Goal: Consume media (video, audio)

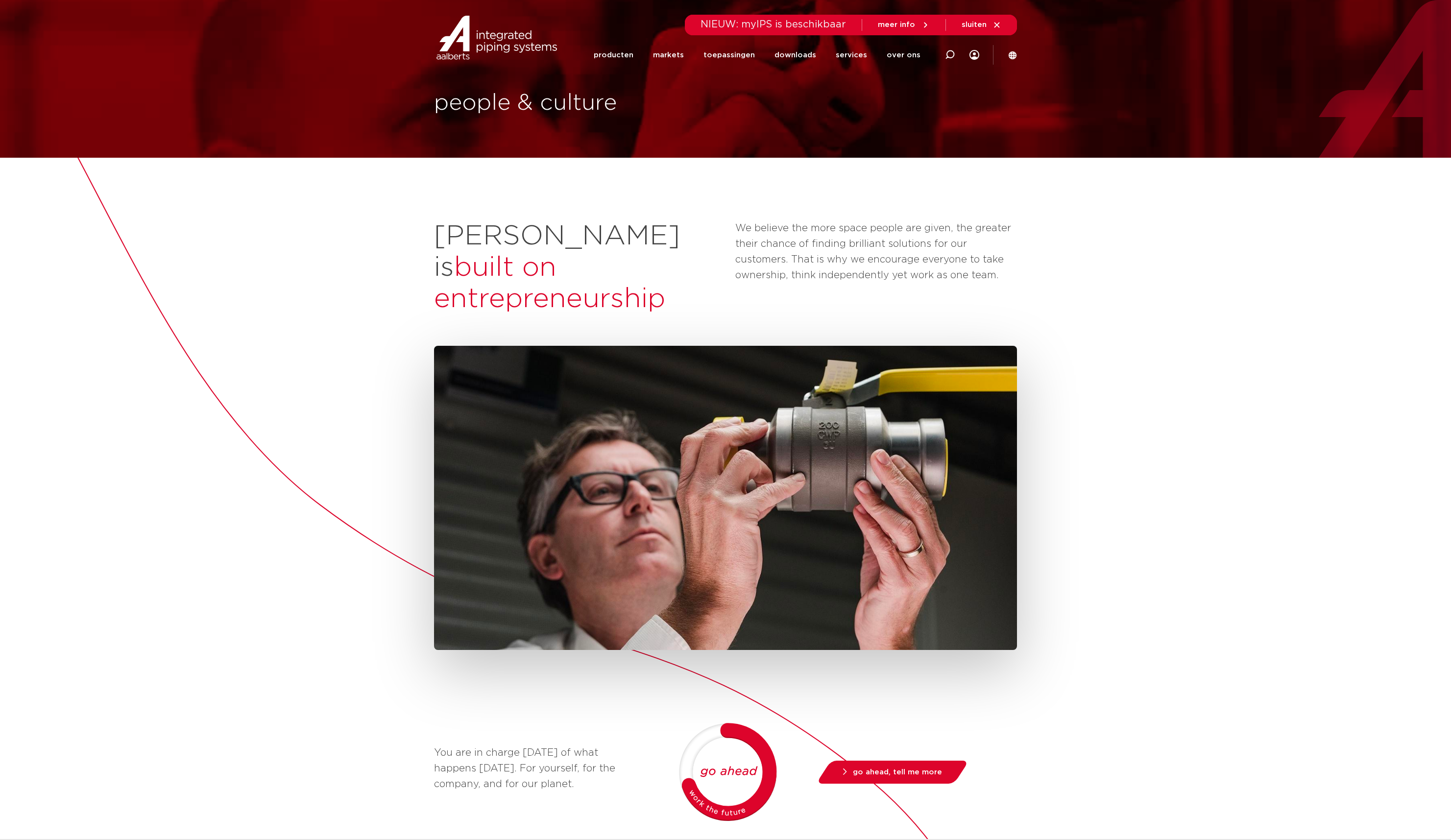
click at [188, 665] on div "Aalberts is built on entrepreneurship We believe the more space people are give…" at bounding box center [726, 683] width 1451 height 1051
click at [188, 664] on div "Aalberts is built on entrepreneurship We believe the more space people are give…" at bounding box center [726, 683] width 1451 height 1051
click at [188, 665] on div "Aalberts is built on entrepreneurship We believe the more space people are give…" at bounding box center [726, 683] width 1451 height 1051
click at [877, 679] on div "You are in charge today of what happens tomorrow. For yourself, for the company…" at bounding box center [726, 746] width 583 height 801
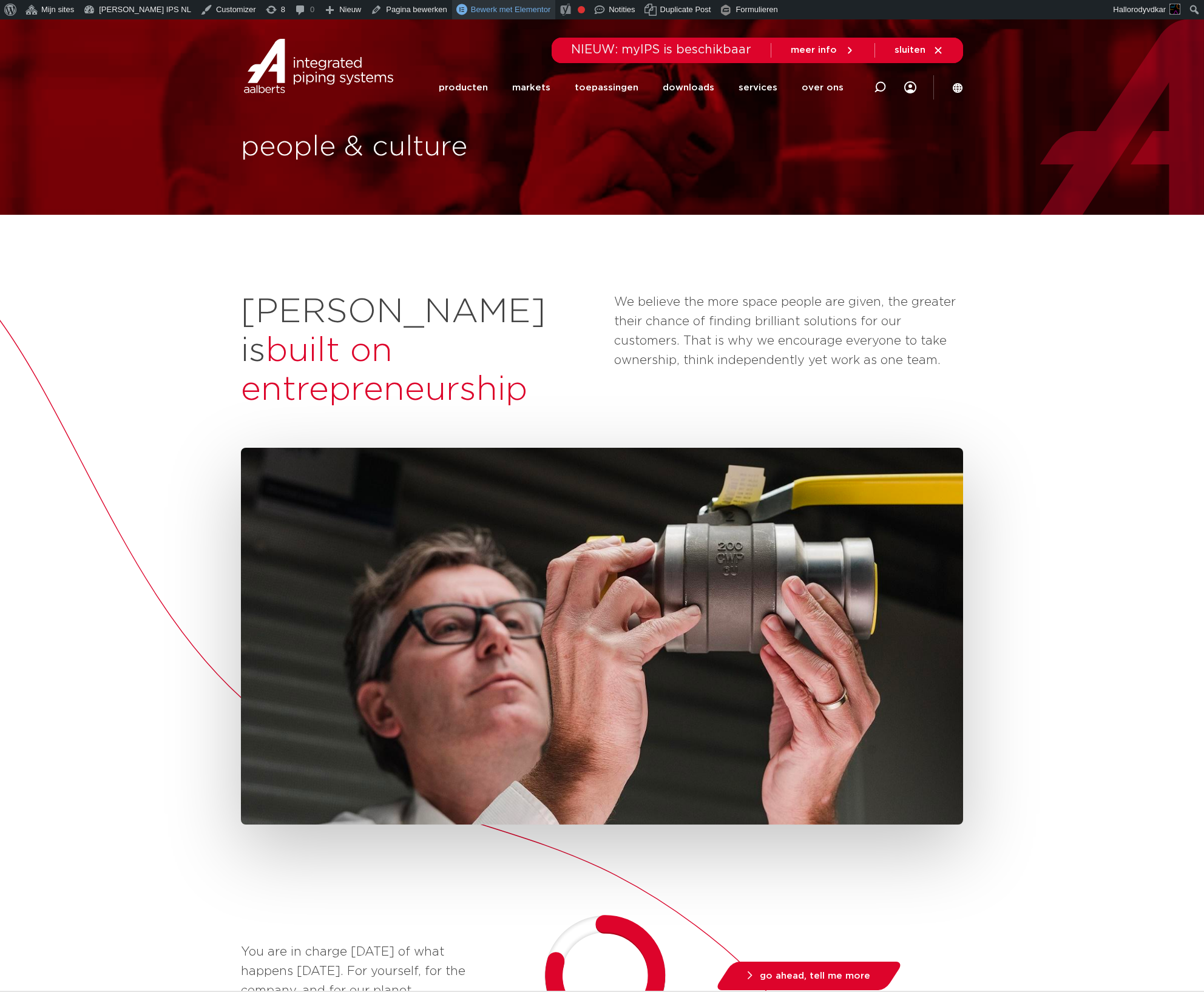
click at [452, 1] on link "Bewerk met Elementor" at bounding box center [504, 10] width 104 height 19
click at [107, 1] on link "[PERSON_NAME] IPS NL" at bounding box center [137, 10] width 117 height 19
click at [125, 276] on div "Aalberts is built on entrepreneurship We believe the more space people are give…" at bounding box center [602, 866] width 1204 height 1302
click at [149, 535] on div "Aalberts is built on entrepreneurship We believe the more space people are give…" at bounding box center [602, 866] width 1204 height 1302
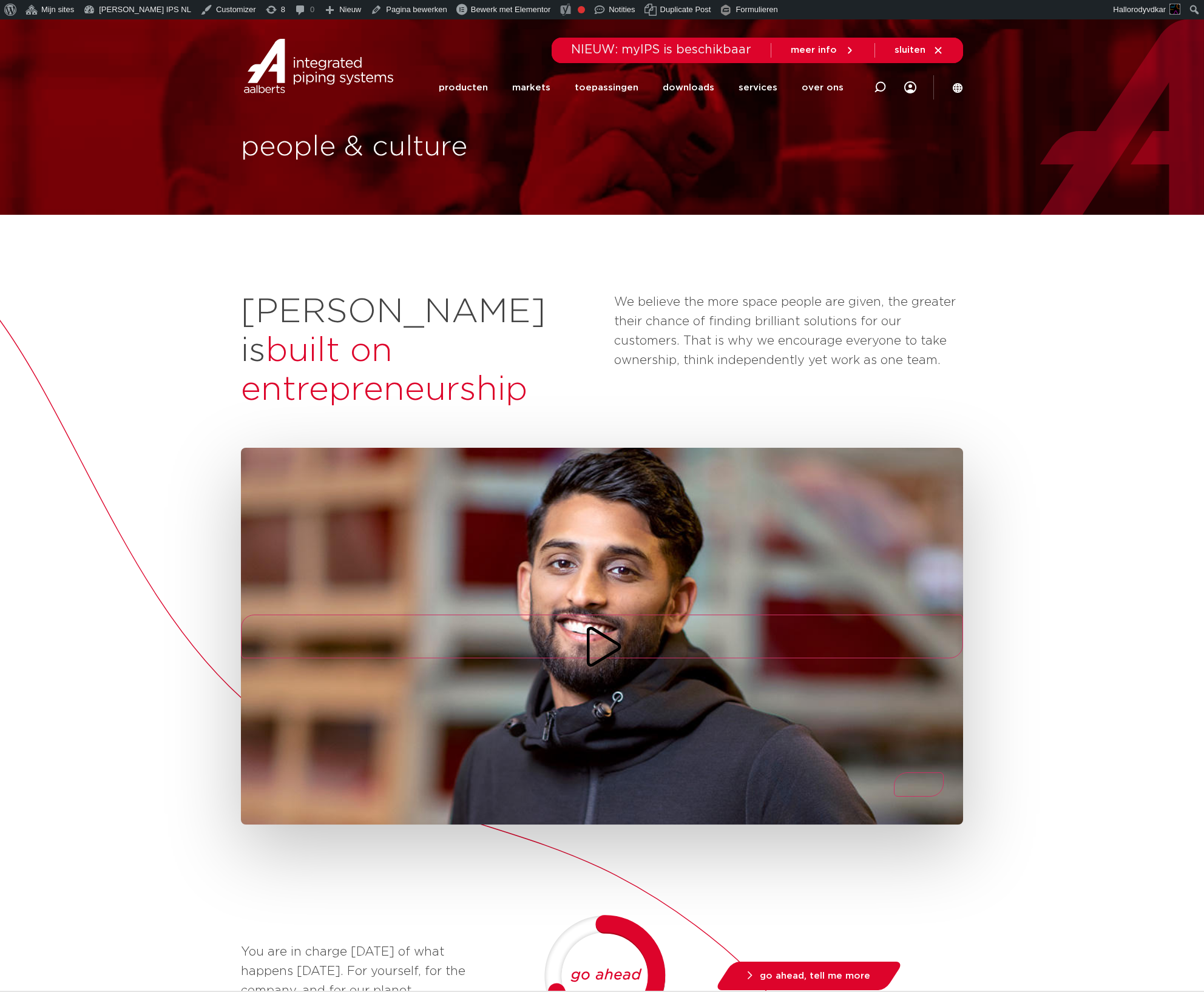
click at [603, 625] on icon "Play/Pause" at bounding box center [602, 646] width 43 height 43
click at [603, 626] on icon "Play/Pause" at bounding box center [602, 646] width 35 height 41
click at [926, 793] on icon "Mute/Unmute" at bounding box center [936, 818] width 34 height 49
click at [927, 793] on icon "Mute/Unmute" at bounding box center [936, 818] width 34 height 49
